Goal: Information Seeking & Learning: Learn about a topic

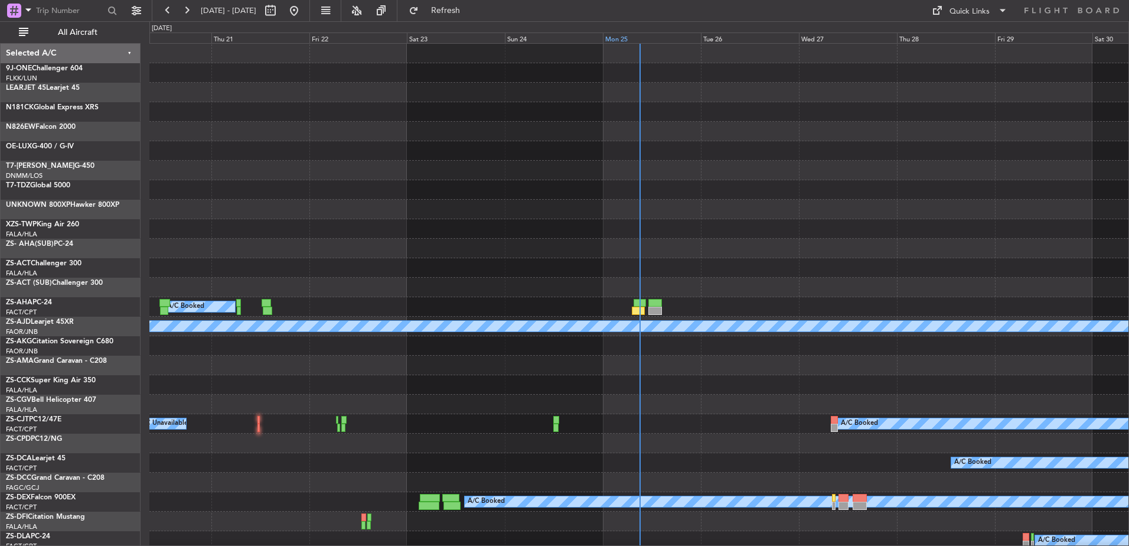
click at [628, 34] on div "Mon 25" at bounding box center [652, 37] width 98 height 11
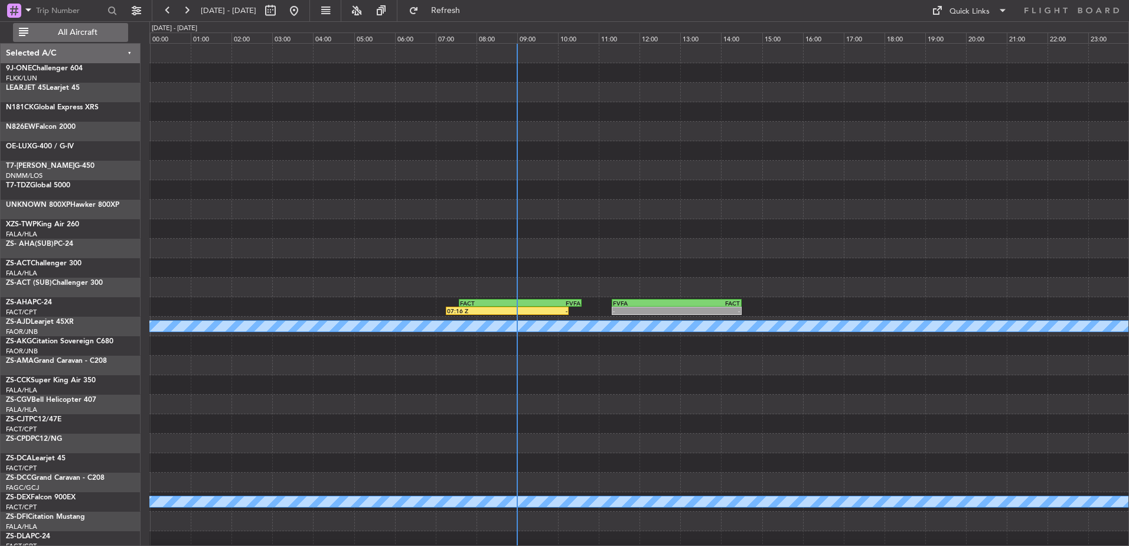
click at [89, 31] on span "All Aircraft" at bounding box center [78, 32] width 94 height 8
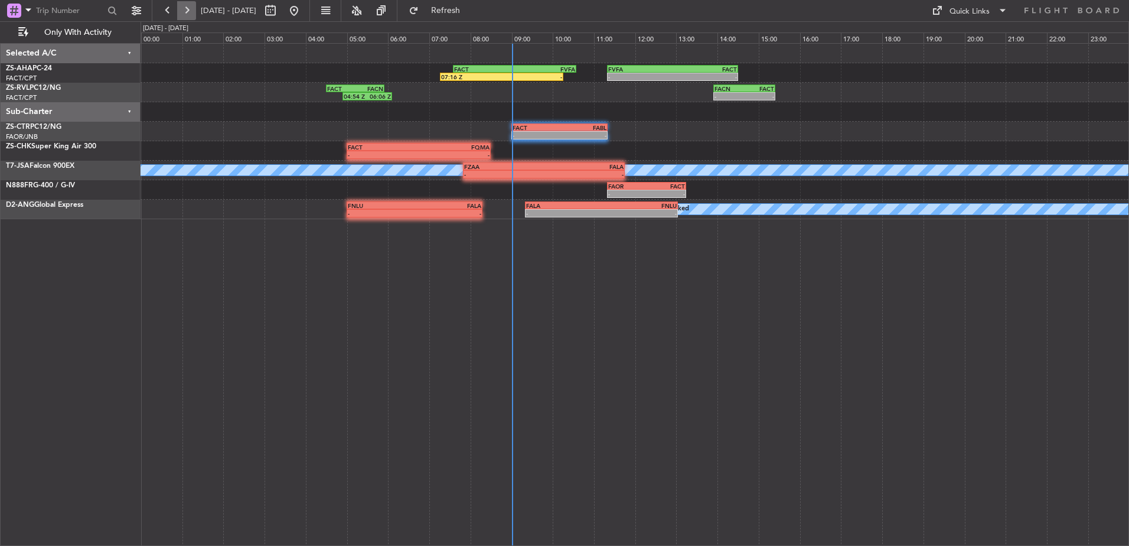
click at [186, 15] on button at bounding box center [186, 10] width 19 height 19
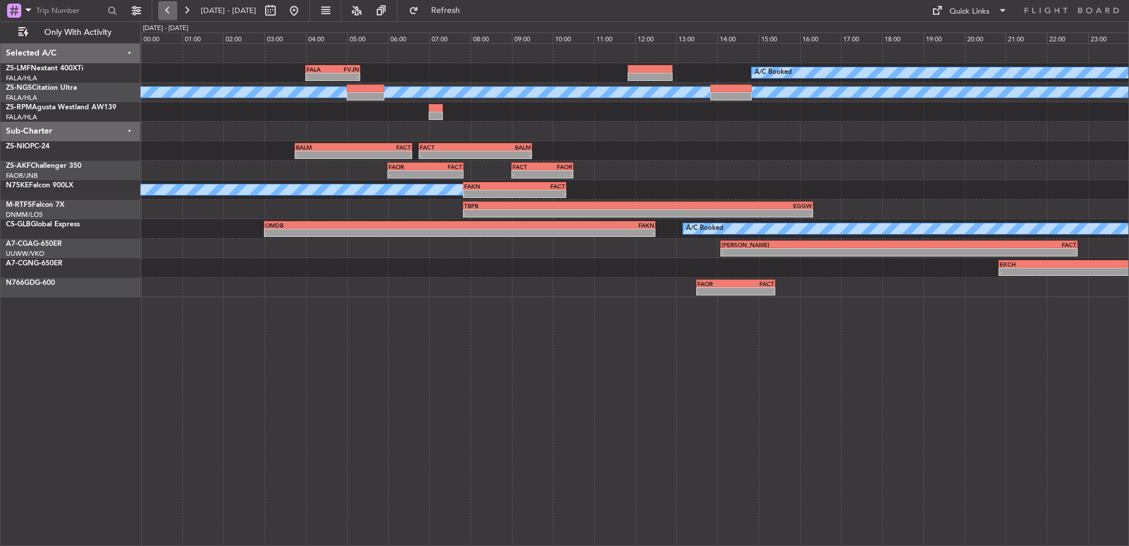
click at [170, 11] on button at bounding box center [167, 10] width 19 height 19
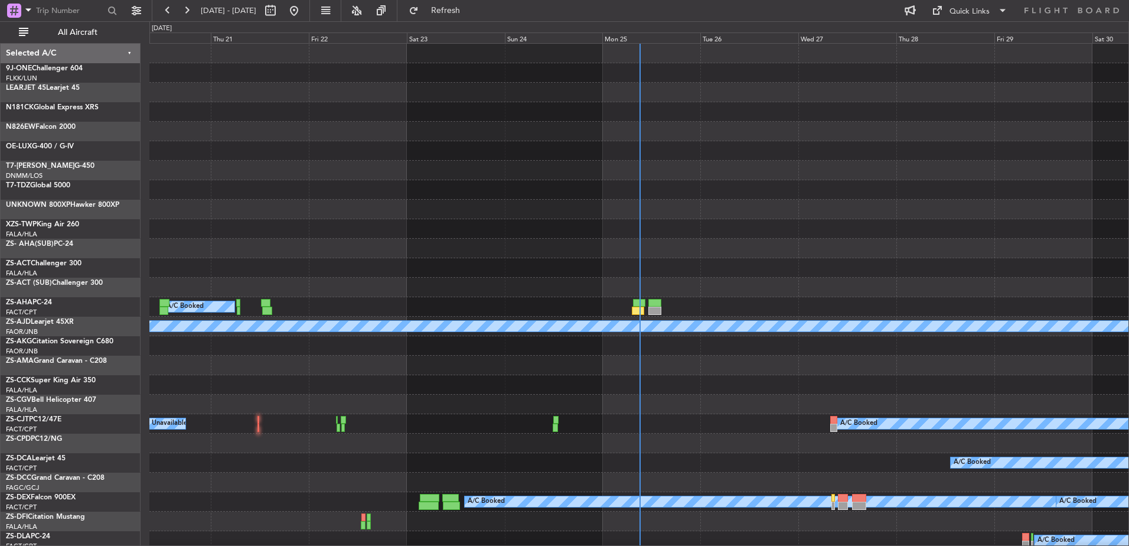
click at [630, 43] on div "0 0 Wed 20 Thu 21 Fri 22 Sat 23 Sun 24 Mon 25 [DATE] Wed 27 Thu 28 Fri 29 Sat 30" at bounding box center [639, 33] width 980 height 22
click at [625, 41] on div "Mon 25" at bounding box center [651, 37] width 98 height 11
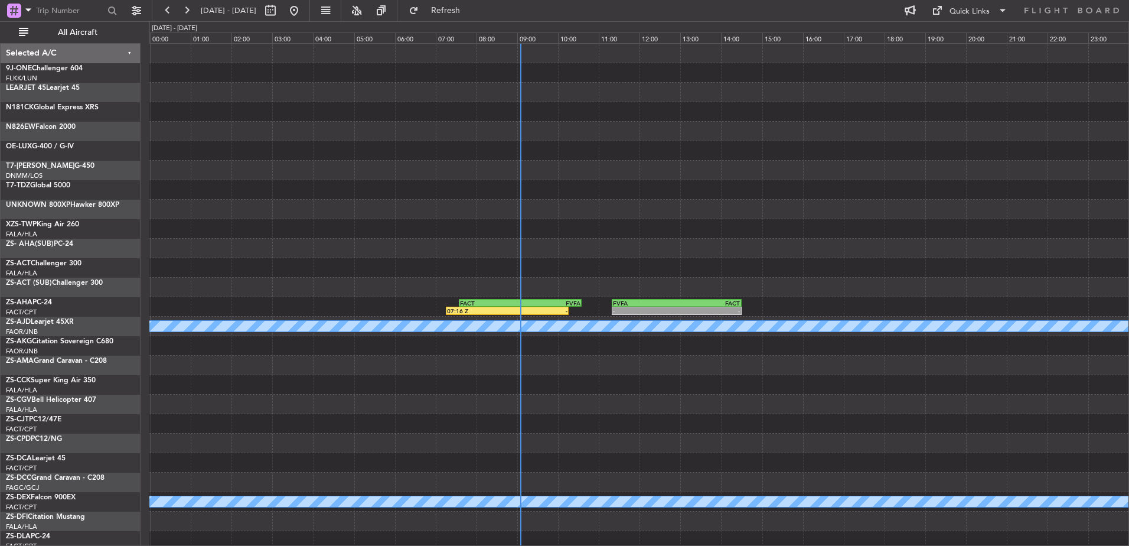
click at [70, 45] on div "Selected A/C" at bounding box center [71, 53] width 140 height 19
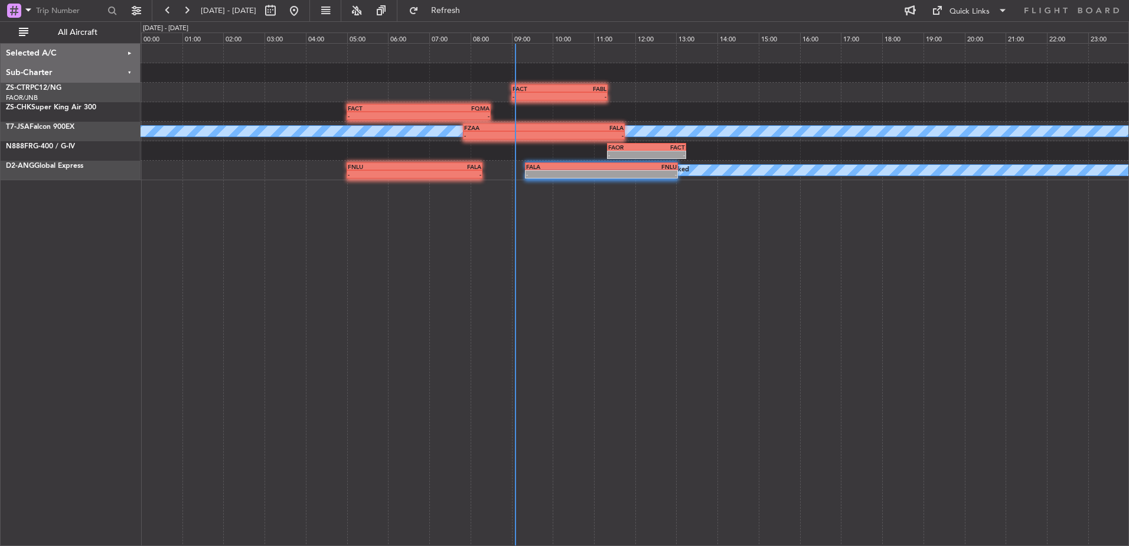
click at [83, 45] on div "Selected A/C" at bounding box center [71, 53] width 140 height 19
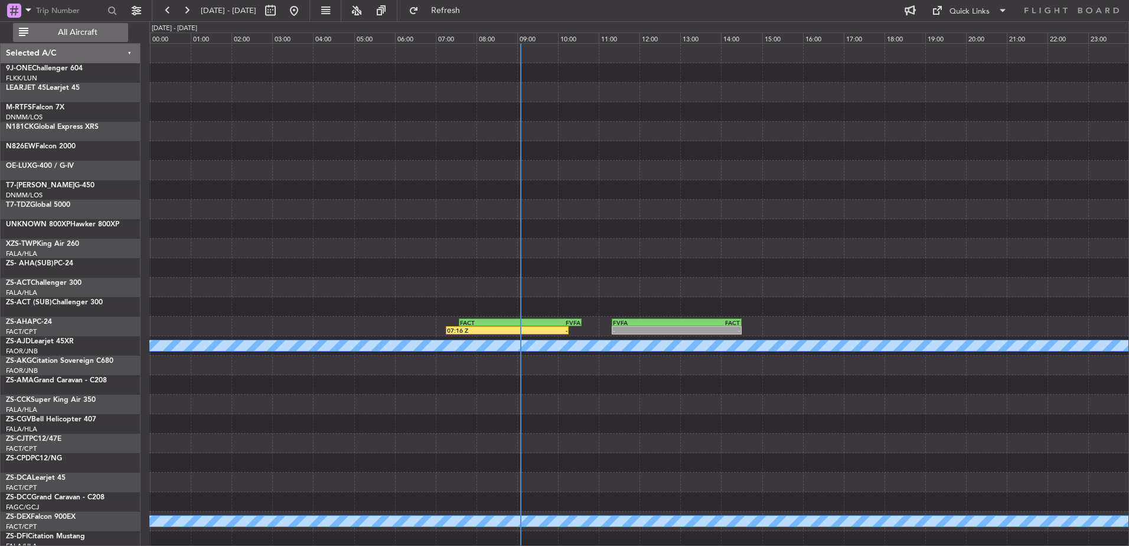
click at [86, 34] on span "All Aircraft" at bounding box center [78, 32] width 94 height 8
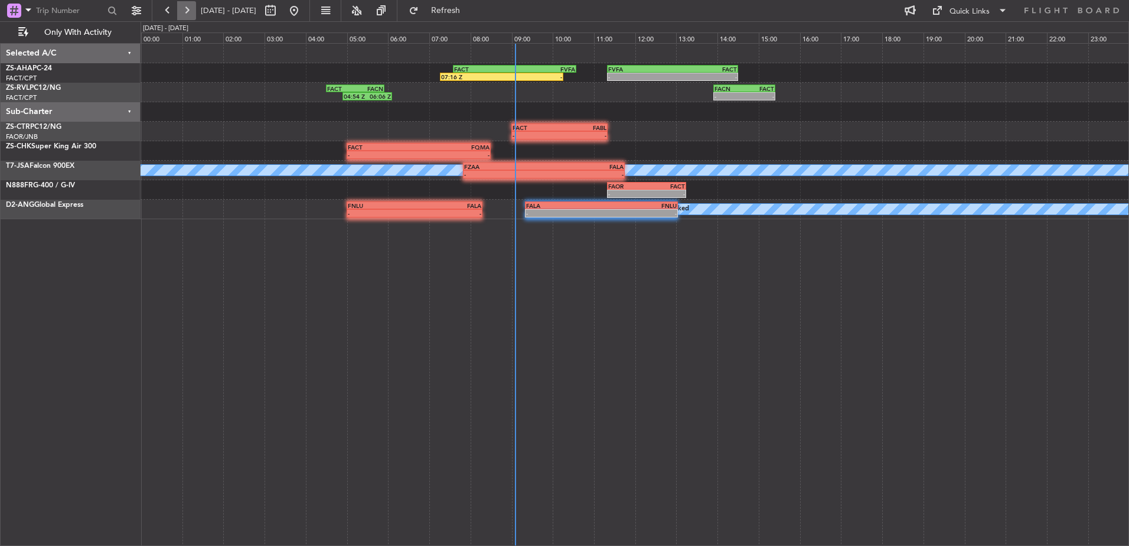
click at [183, 14] on button at bounding box center [186, 10] width 19 height 19
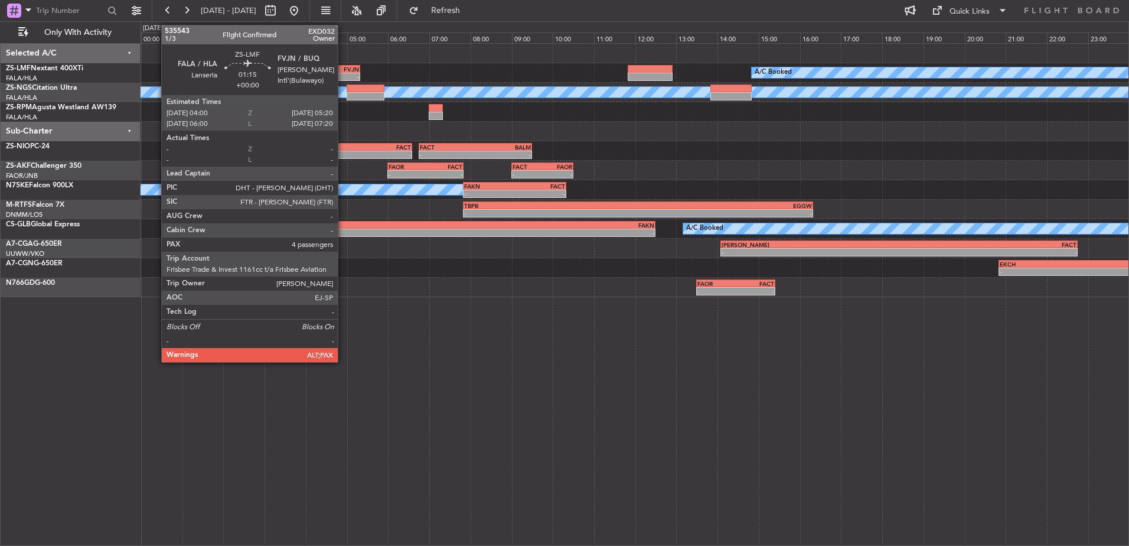
click at [343, 65] on div "FALA 04:00 Z FVJN 05:20 Z" at bounding box center [332, 69] width 55 height 8
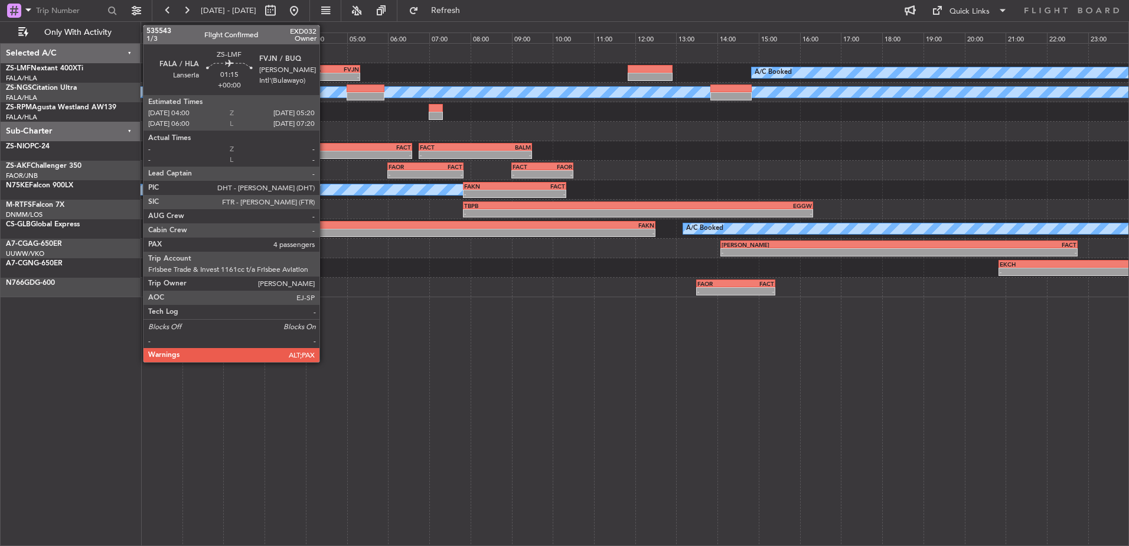
click at [325, 66] on div "FALA" at bounding box center [320, 69] width 27 height 7
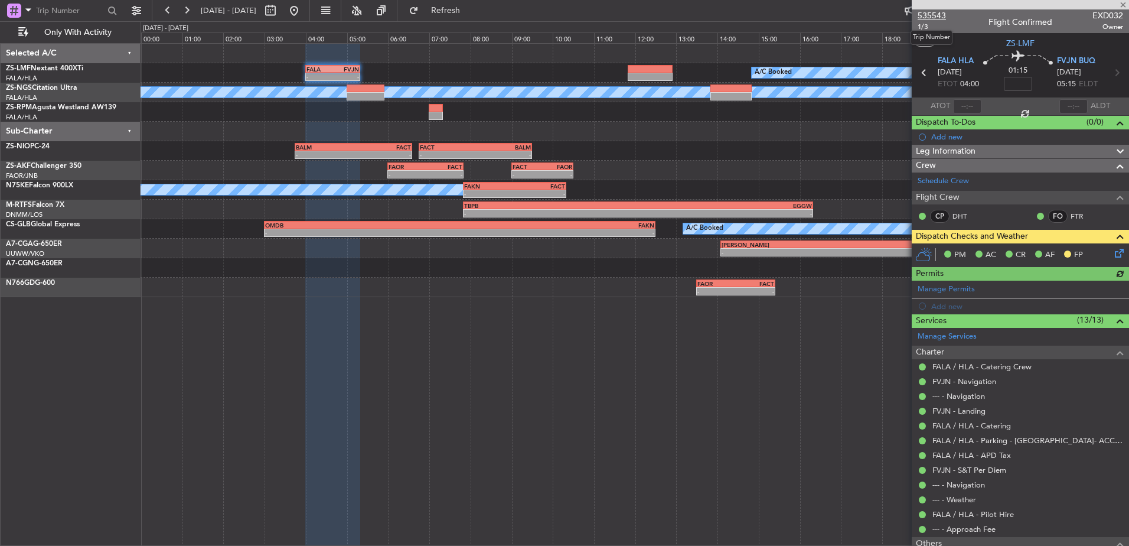
click at [927, 10] on span "535543" at bounding box center [932, 15] width 28 height 12
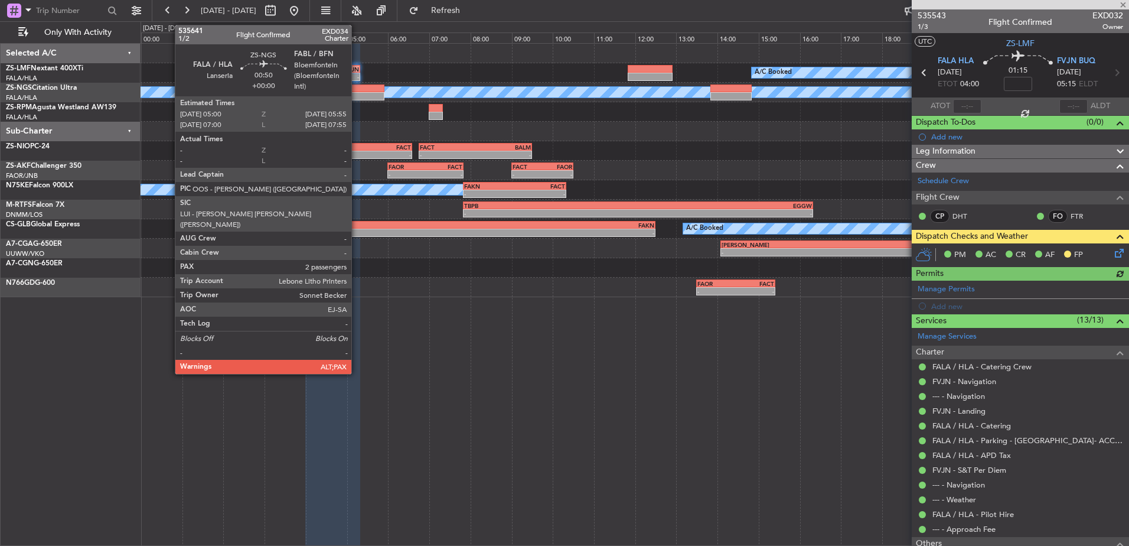
click at [357, 90] on div at bounding box center [366, 88] width 38 height 8
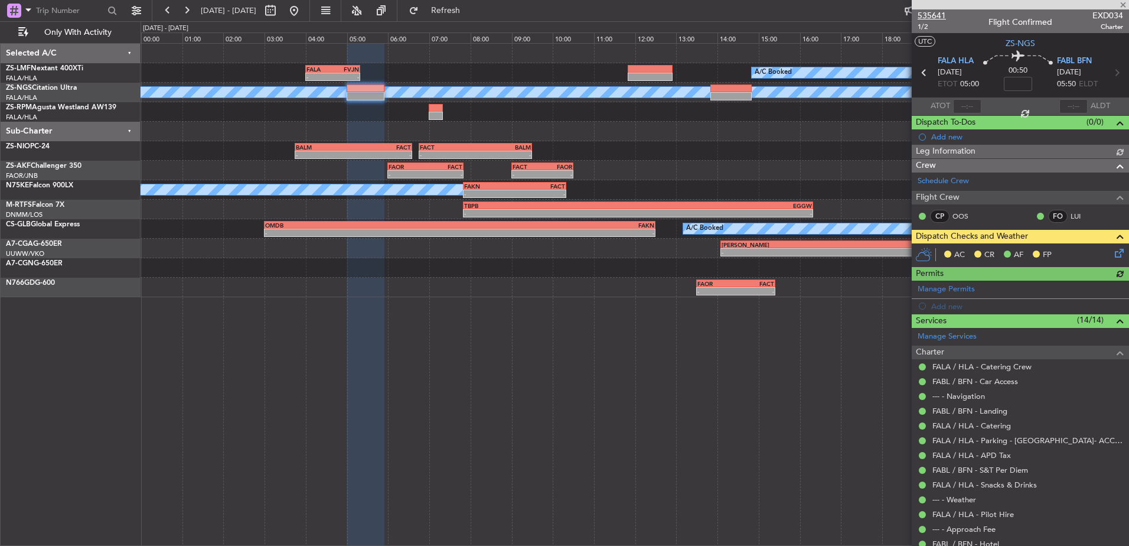
click at [929, 18] on span "535641" at bounding box center [932, 15] width 28 height 12
click at [188, 8] on button at bounding box center [186, 10] width 19 height 19
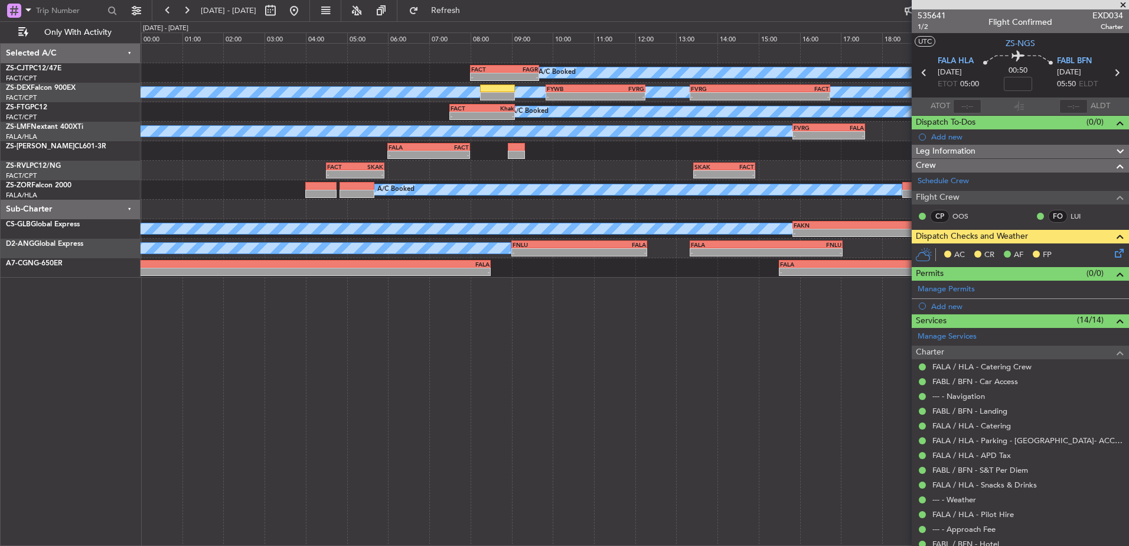
click at [1123, 2] on span at bounding box center [1123, 5] width 12 height 11
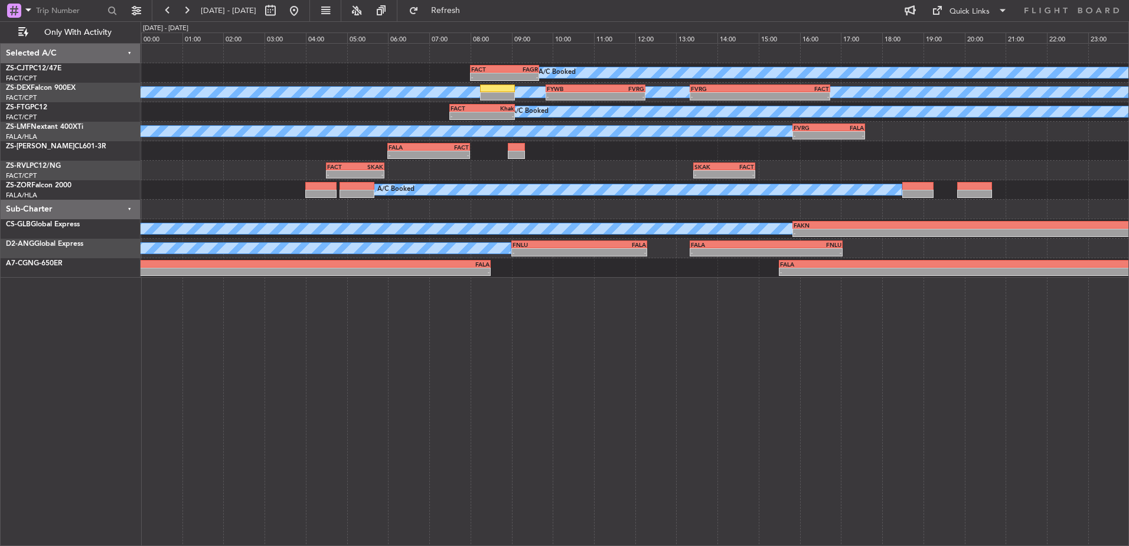
type input "0"
click at [187, 12] on button at bounding box center [186, 10] width 19 height 19
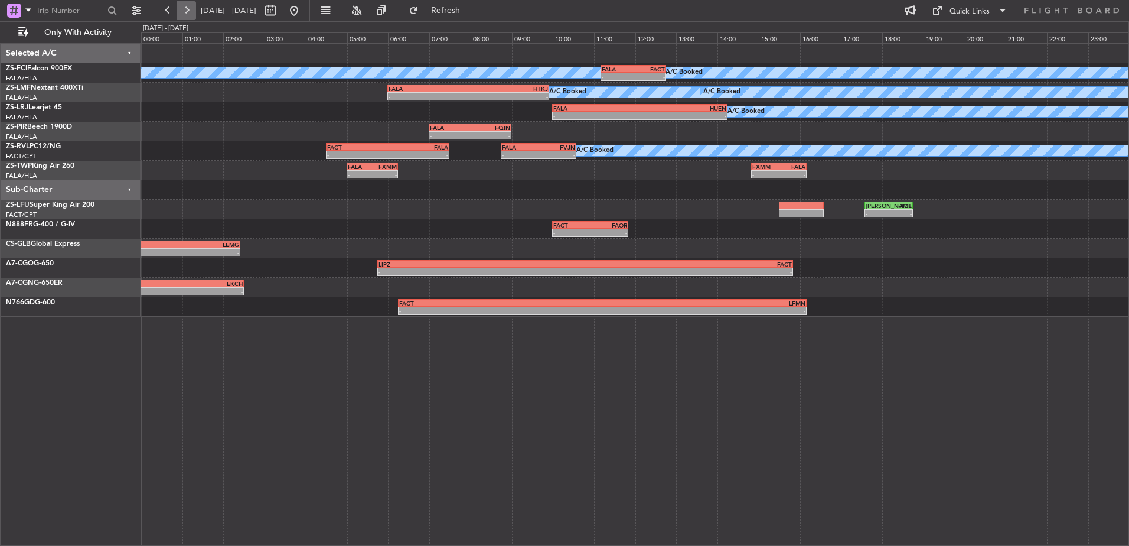
click at [192, 12] on button at bounding box center [186, 10] width 19 height 19
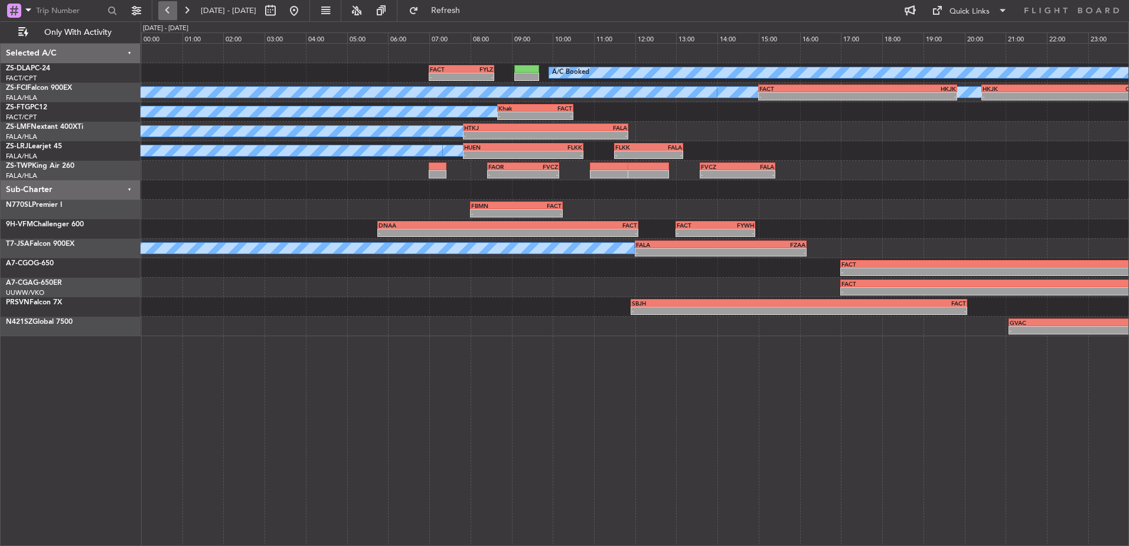
click at [164, 12] on button at bounding box center [167, 10] width 19 height 19
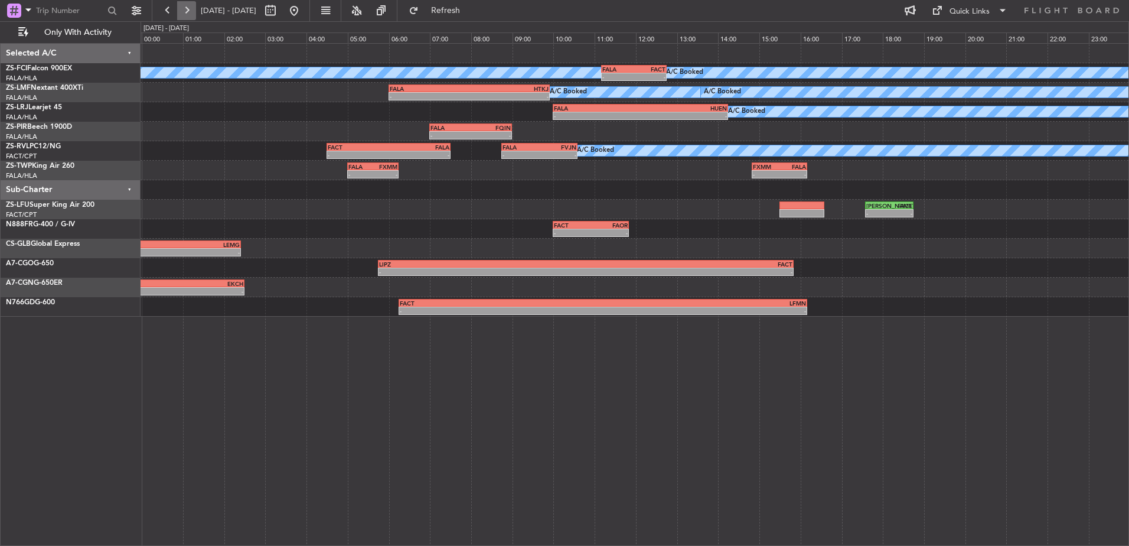
click at [187, 16] on button at bounding box center [186, 10] width 19 height 19
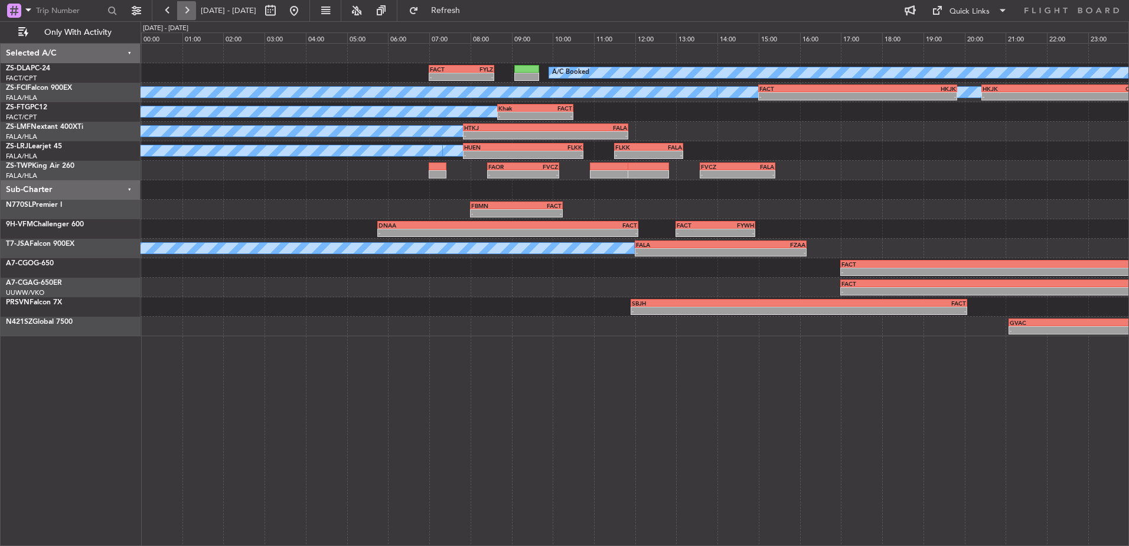
click at [187, 16] on button at bounding box center [186, 10] width 19 height 19
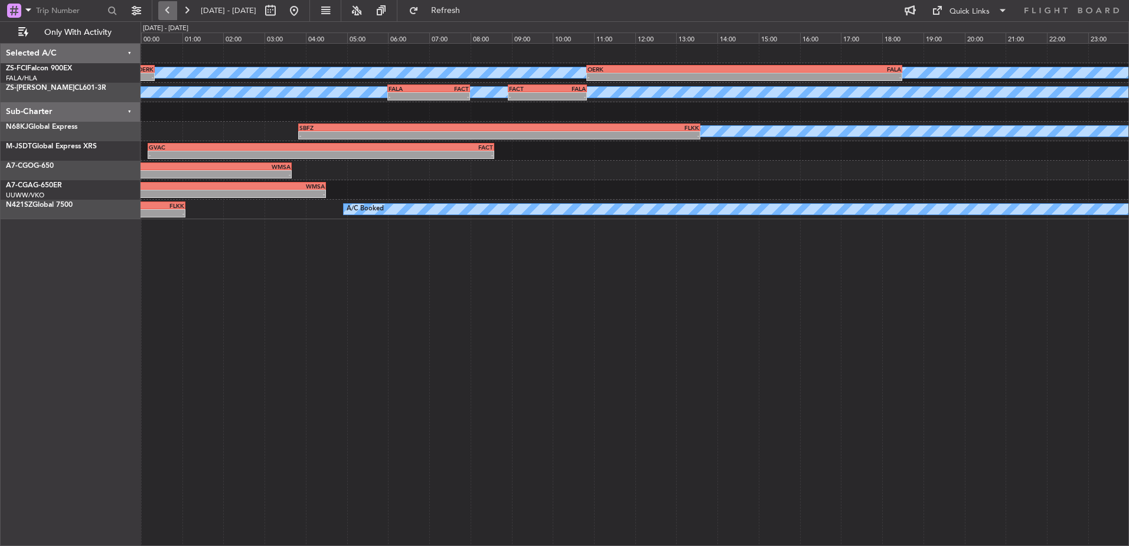
click at [176, 14] on button at bounding box center [167, 10] width 19 height 19
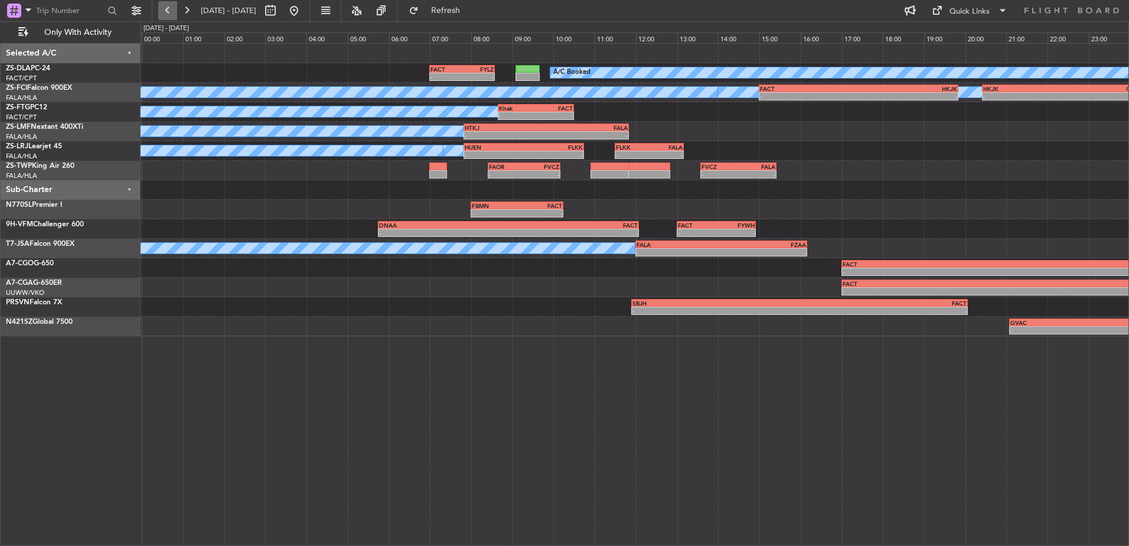
click at [164, 12] on button at bounding box center [167, 10] width 19 height 19
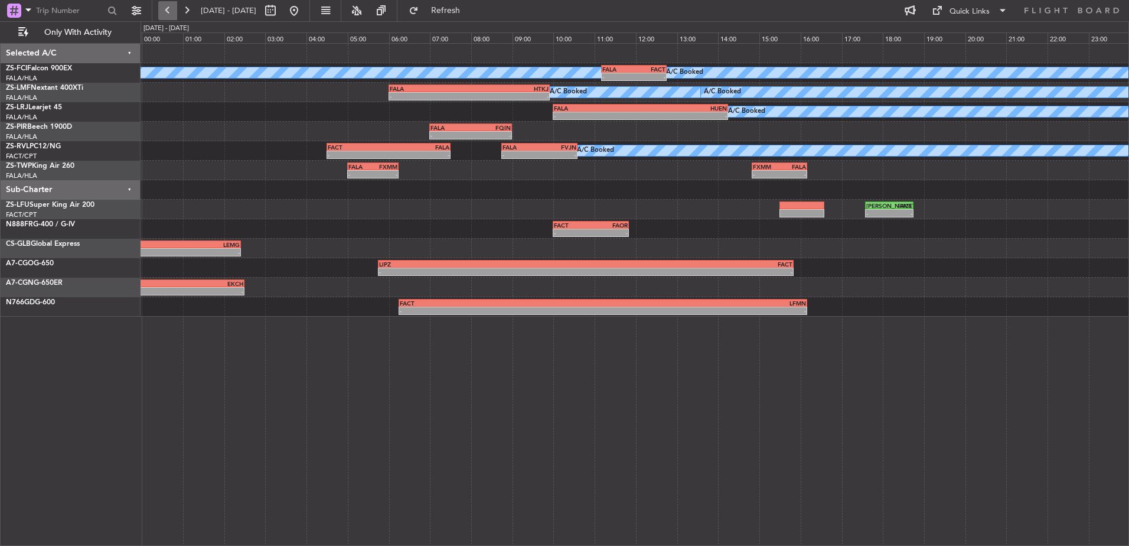
click at [165, 8] on button at bounding box center [167, 10] width 19 height 19
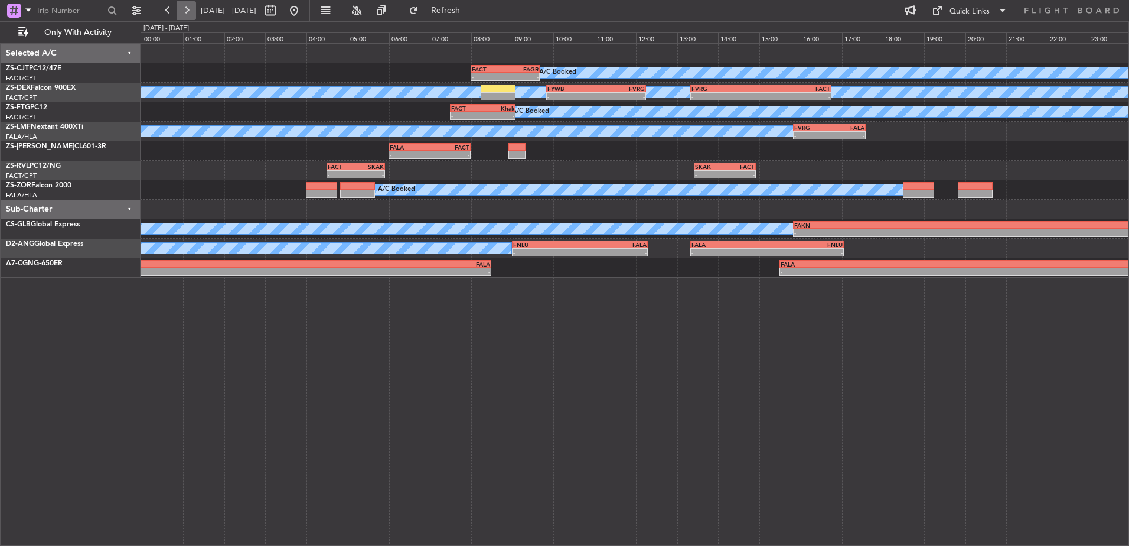
click at [194, 12] on button at bounding box center [186, 10] width 19 height 19
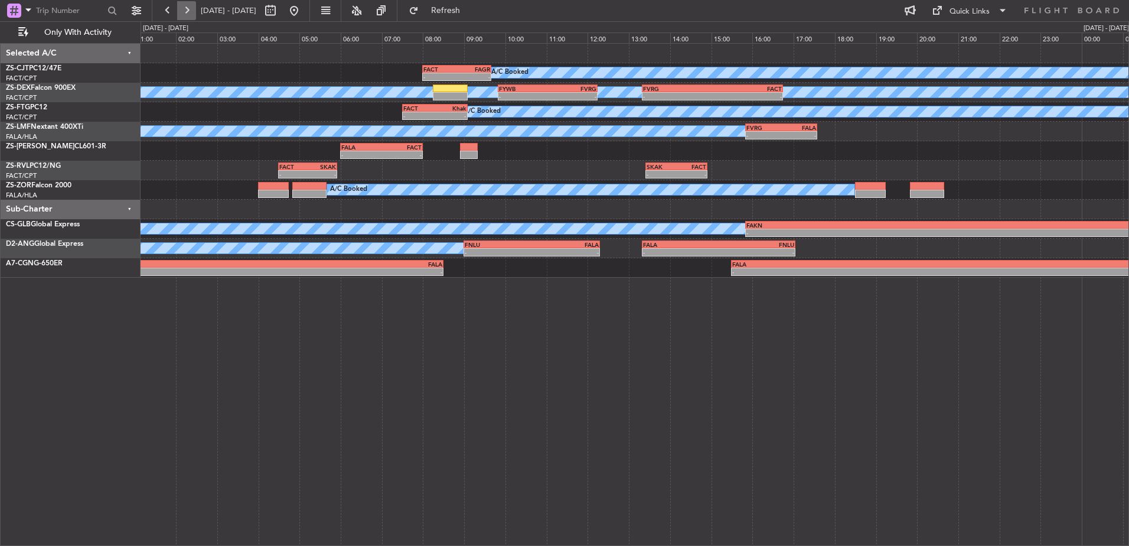
click at [194, 12] on button at bounding box center [186, 10] width 19 height 19
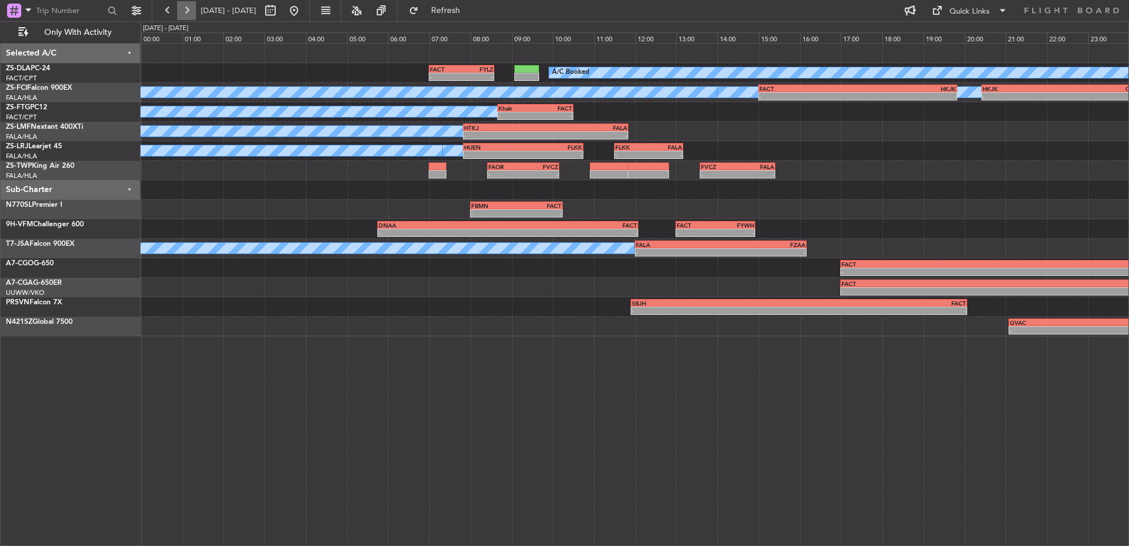
click at [194, 12] on button at bounding box center [186, 10] width 19 height 19
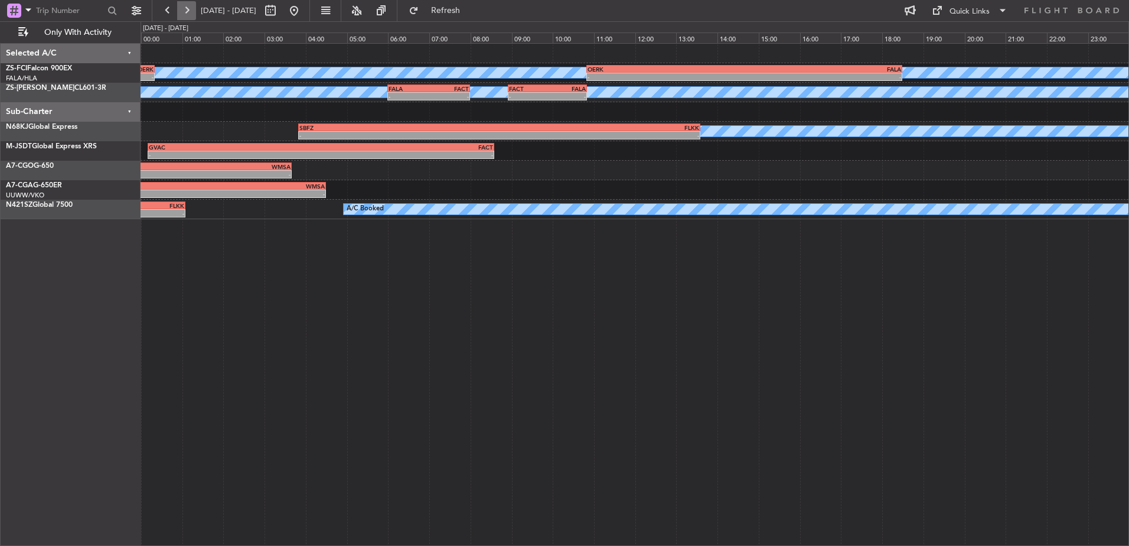
click at [194, 12] on button at bounding box center [186, 10] width 19 height 19
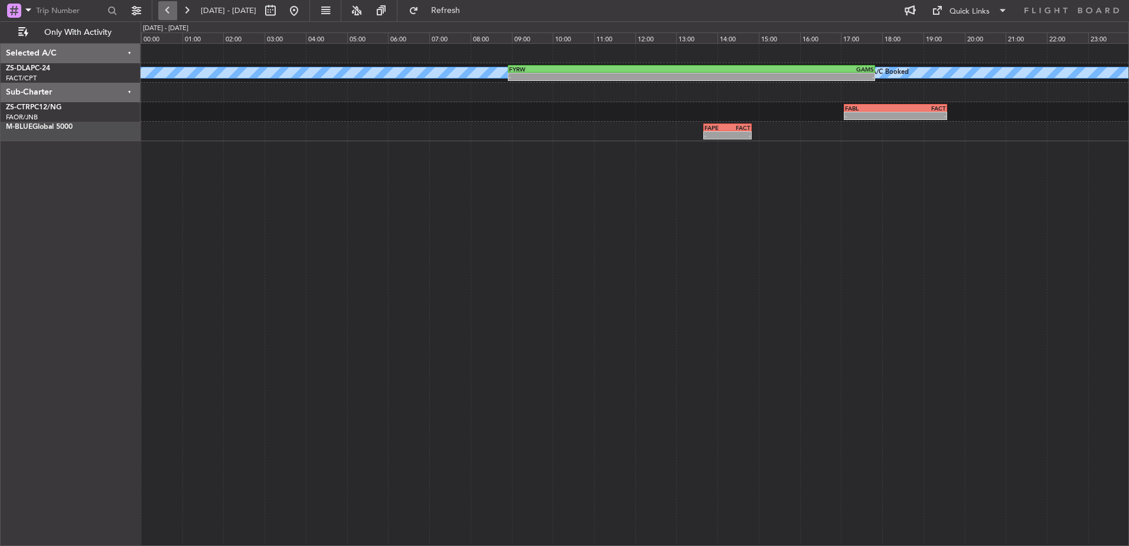
click at [173, 8] on button at bounding box center [167, 10] width 19 height 19
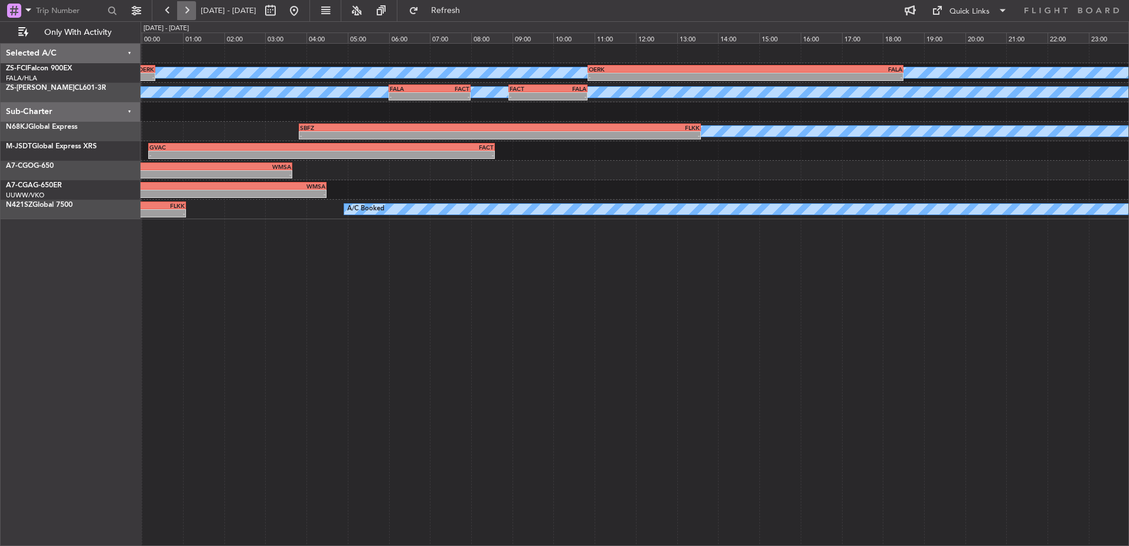
click at [179, 9] on button at bounding box center [186, 10] width 19 height 19
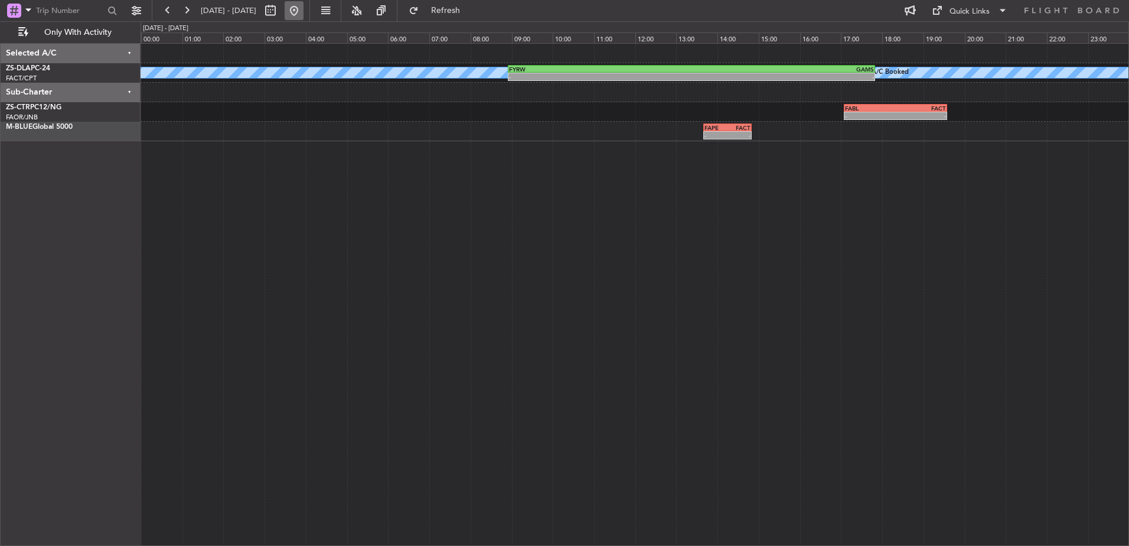
click at [304, 10] on button at bounding box center [294, 10] width 19 height 19
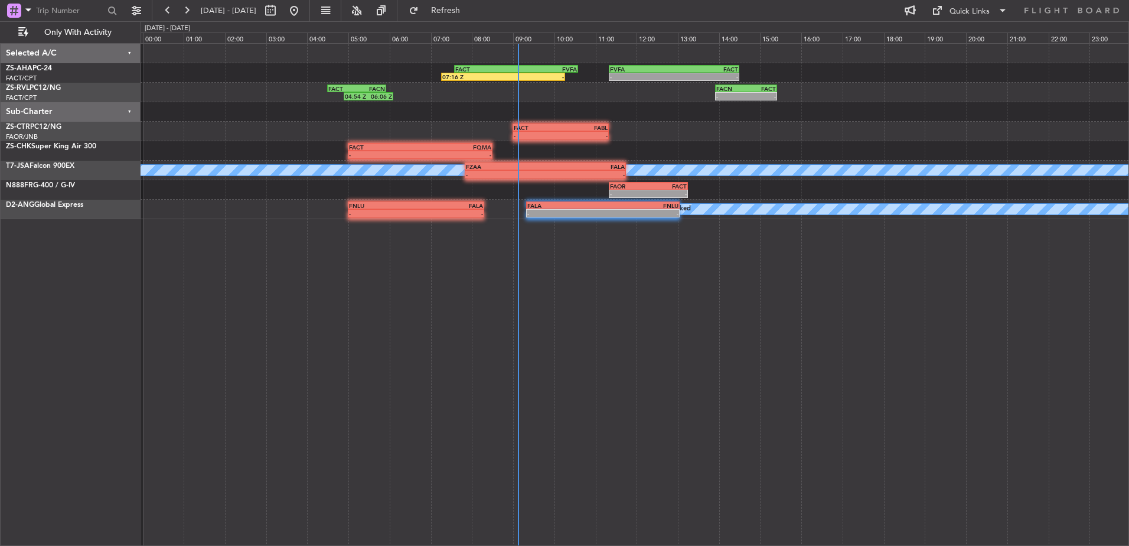
click at [410, 263] on div "- - FVFA 11:20 Z FACT 14:30 Z FACT 07:35 Z FVFA 10:35 Z 07:16 Z - FACN 13:55 Z …" at bounding box center [635, 294] width 989 height 503
